Goal: Find specific page/section: Find specific page/section

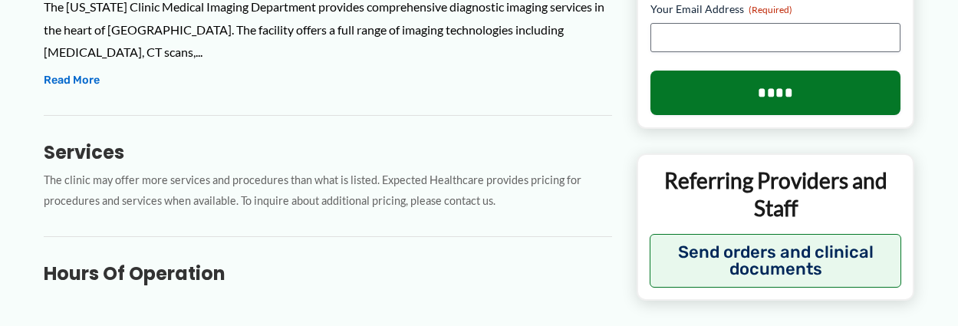
scroll to position [1474, 0]
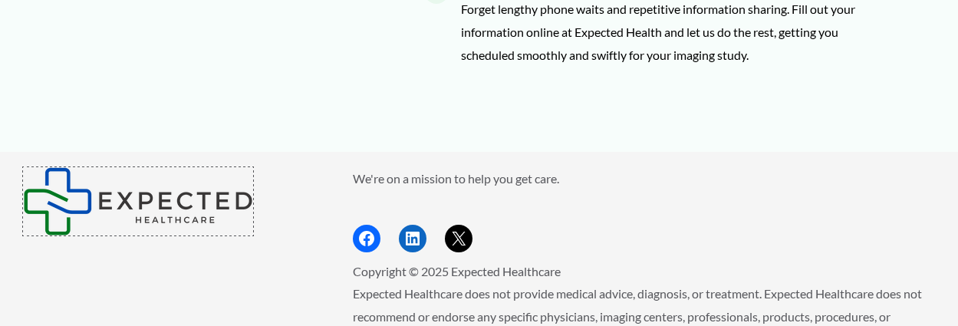
click at [138, 167] on img "Footer Widget 1" at bounding box center [138, 201] width 230 height 68
